Goal: Book appointment/travel/reservation

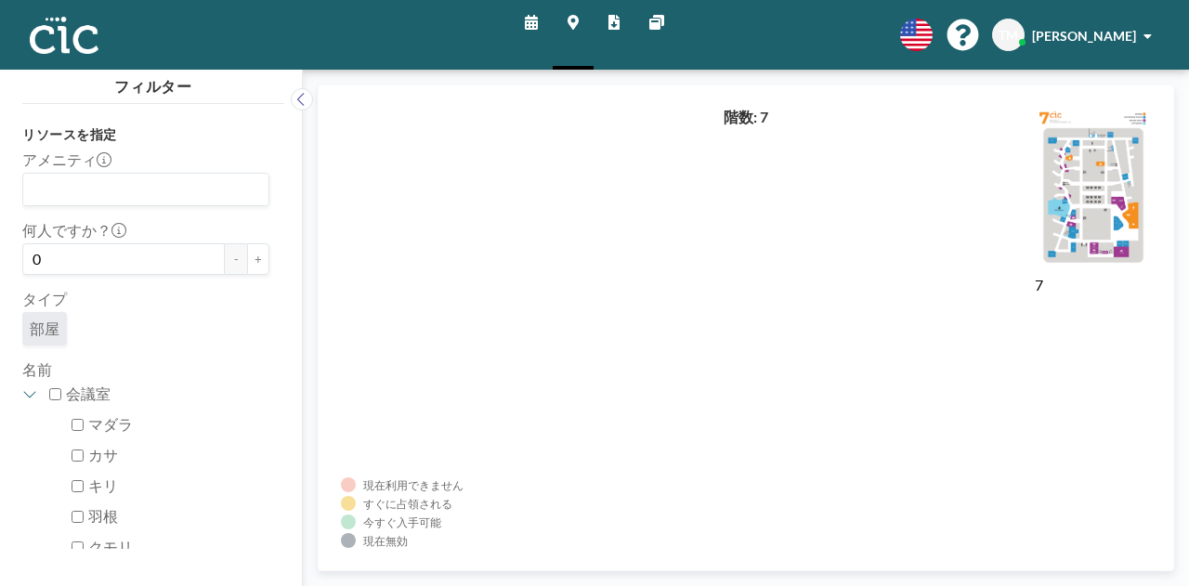
click at [575, 23] on icon at bounding box center [573, 22] width 11 height 15
click at [574, 21] on icon at bounding box center [573, 22] width 11 height 15
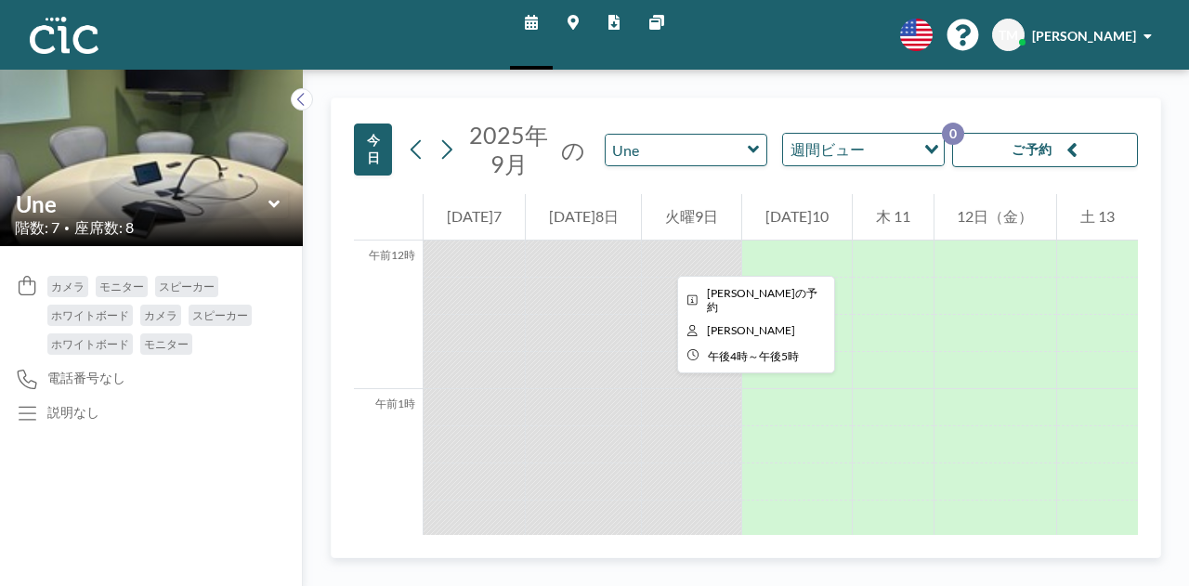
scroll to position [2489, 0]
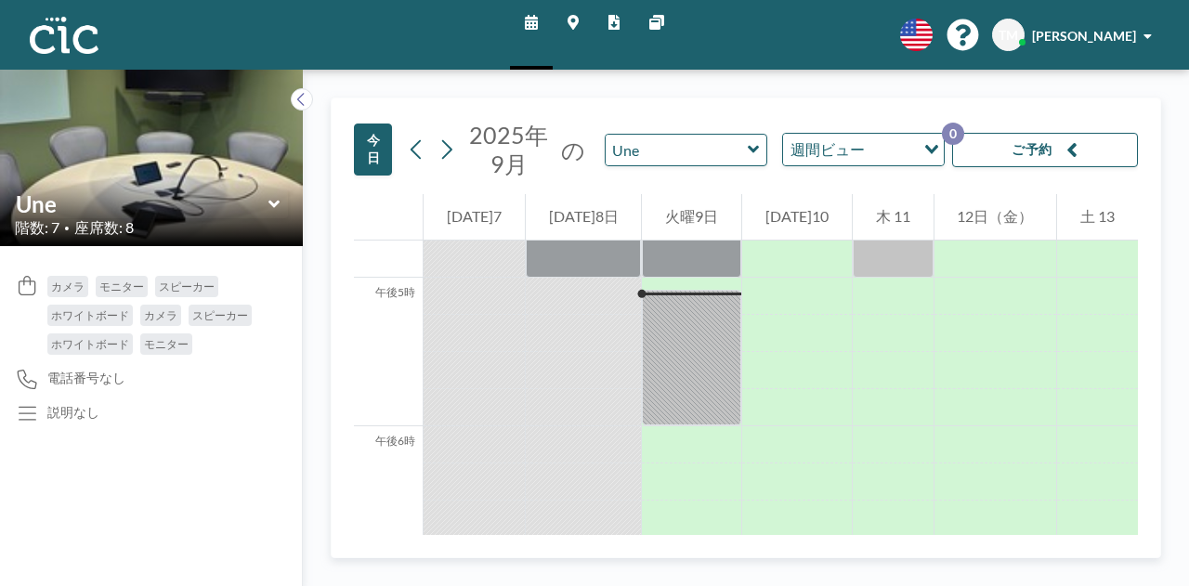
click at [573, 20] on icon at bounding box center [573, 22] width 11 height 15
